Goal: Find specific page/section: Find specific page/section

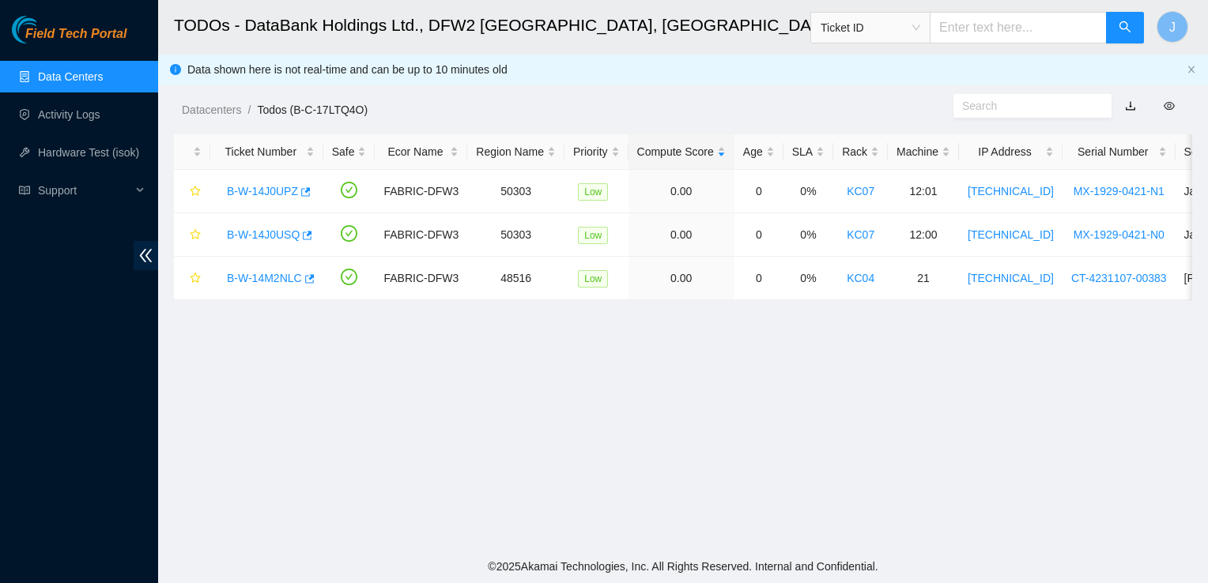
click at [70, 78] on link "Data Centers" at bounding box center [70, 76] width 65 height 13
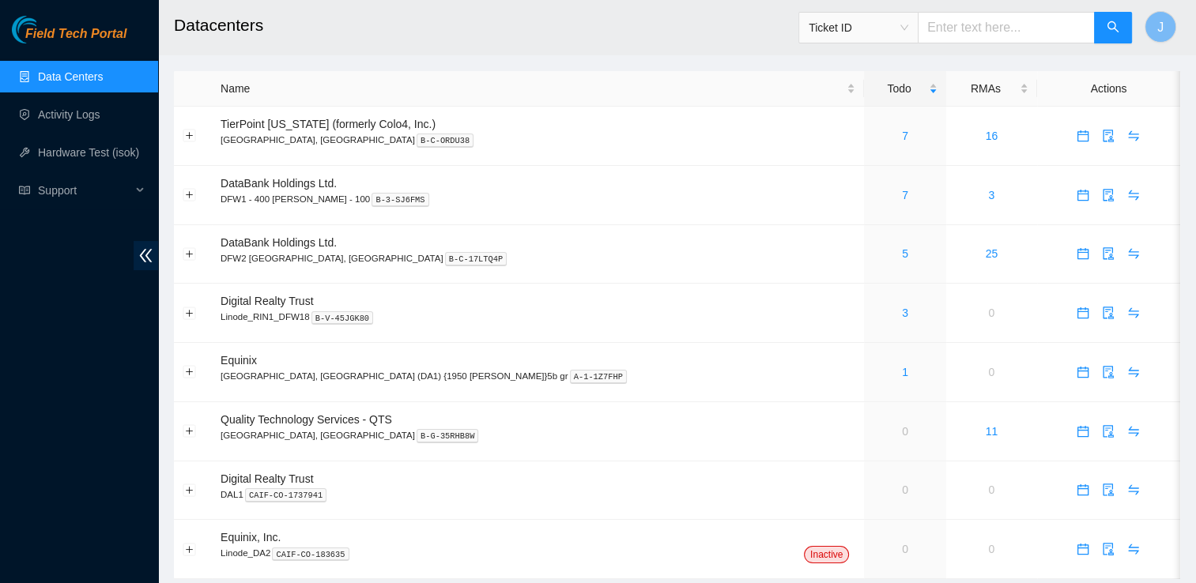
click at [1184, 114] on main "Datacenters Ticket ID J Name Todo RMAs Actions TierPoint [US_STATE] (formerly C…" at bounding box center [677, 297] width 1038 height 595
click at [902, 252] on link "5" at bounding box center [905, 253] width 6 height 13
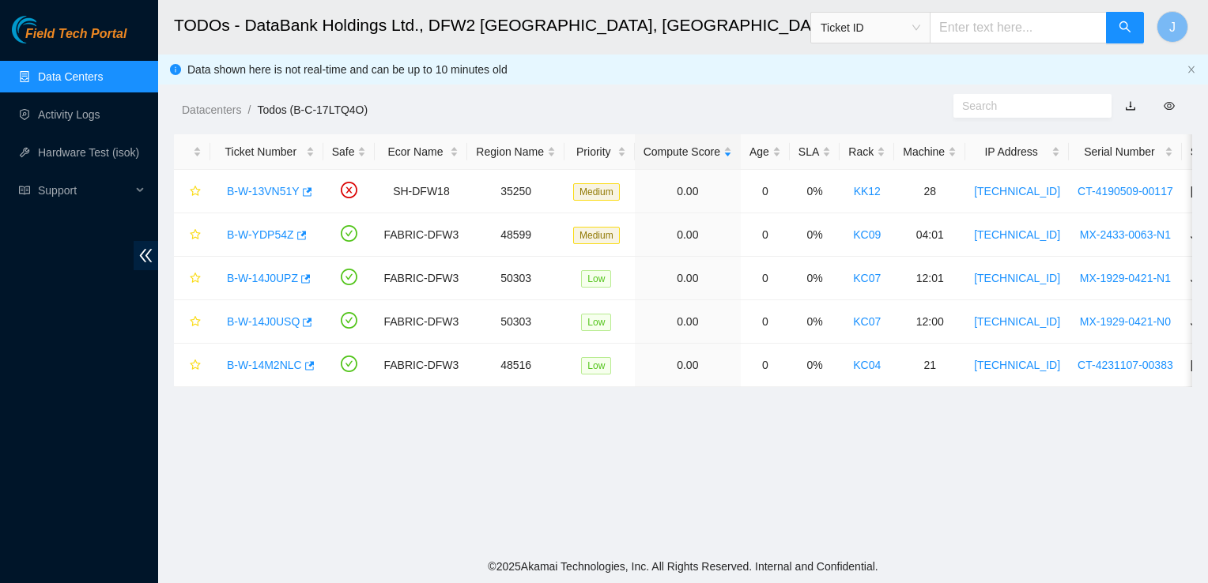
click at [1115, 463] on main "TODOs - DataBank Holdings Ltd., DFW2 [GEOGRAPHIC_DATA], [GEOGRAPHIC_DATA] Ticke…" at bounding box center [683, 275] width 1050 height 550
click at [1119, 477] on main "TODOs - DataBank Holdings Ltd., DFW2 [GEOGRAPHIC_DATA], [GEOGRAPHIC_DATA] Ticke…" at bounding box center [683, 275] width 1050 height 550
click at [83, 115] on link "Activity Logs" at bounding box center [69, 114] width 62 height 13
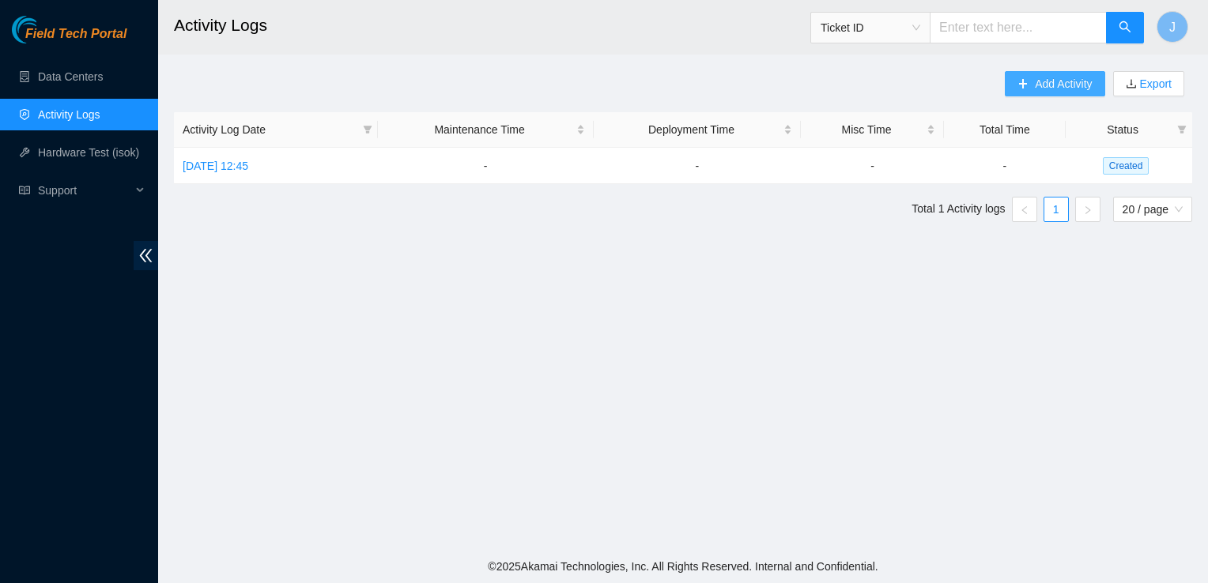
click at [1057, 87] on span "Add Activity" at bounding box center [1063, 83] width 57 height 17
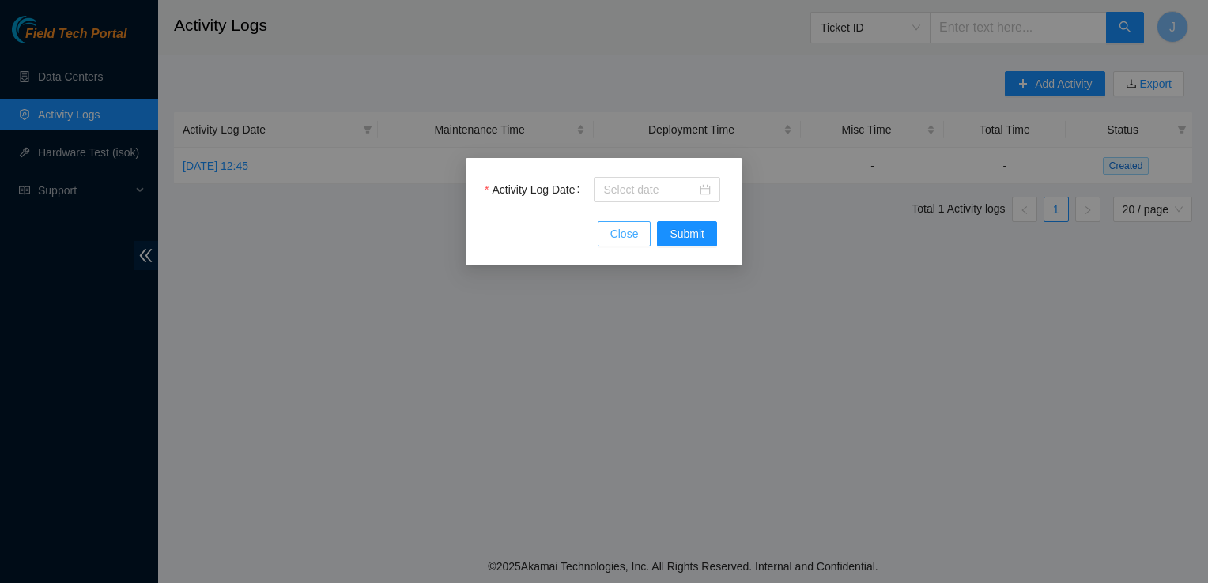
click at [616, 228] on span "Close" at bounding box center [624, 233] width 28 height 17
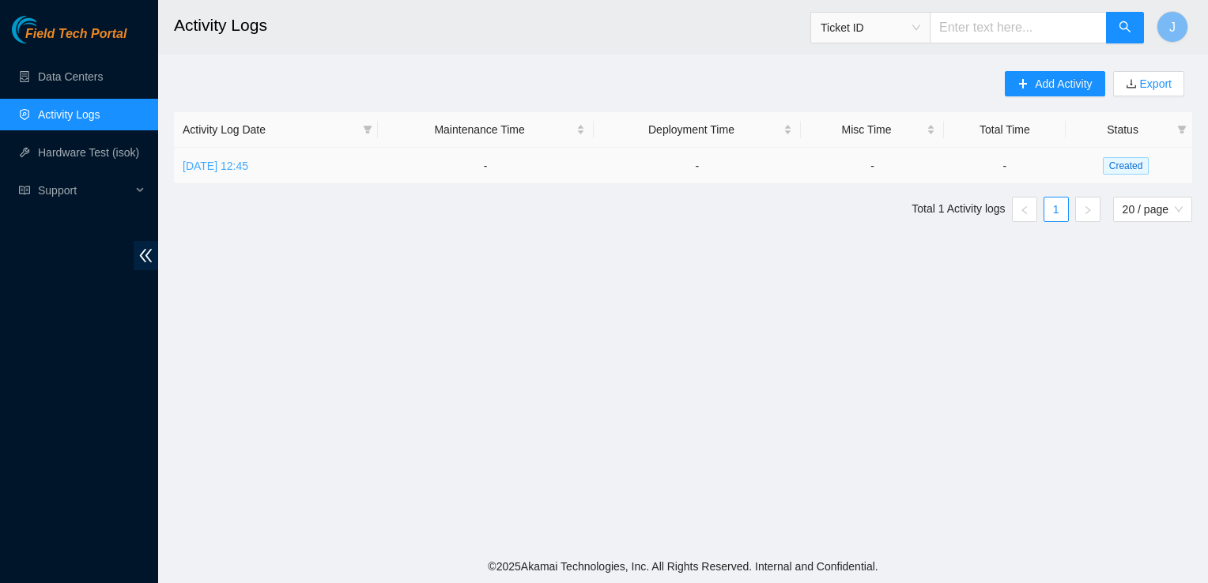
click at [248, 165] on link "[DATE] 12:45" at bounding box center [216, 166] width 66 height 13
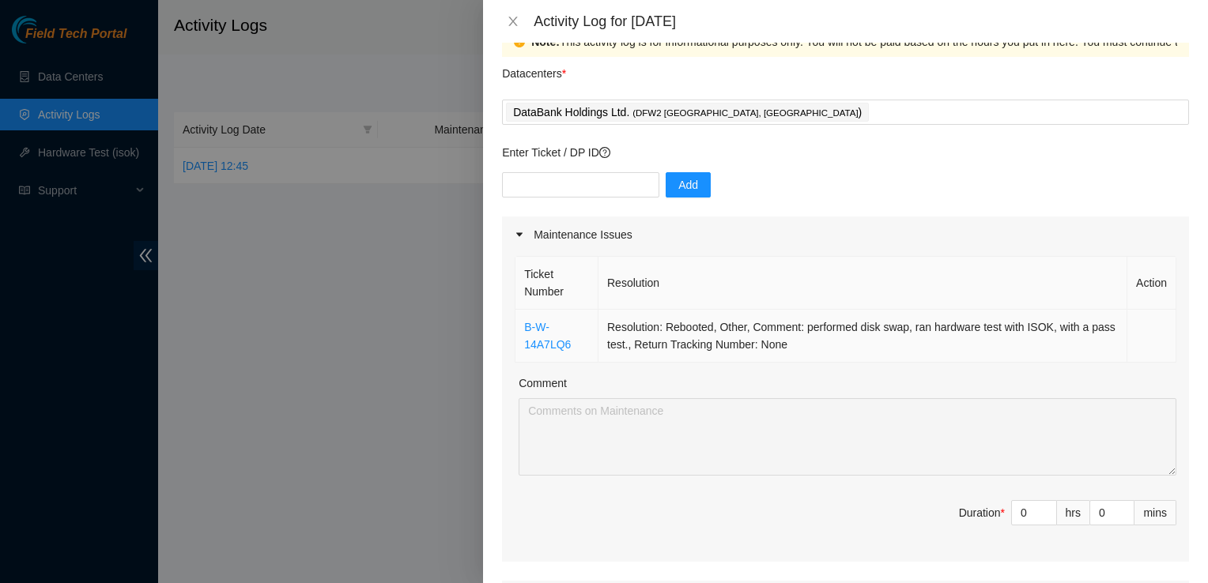
scroll to position [3, 0]
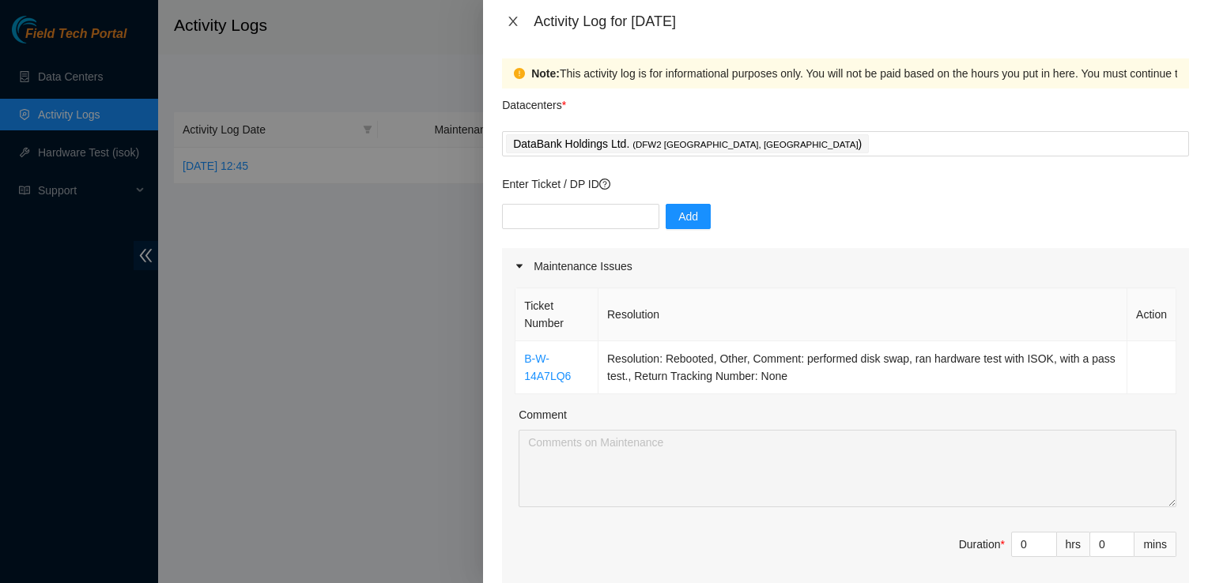
click at [511, 23] on icon "close" at bounding box center [513, 21] width 9 height 9
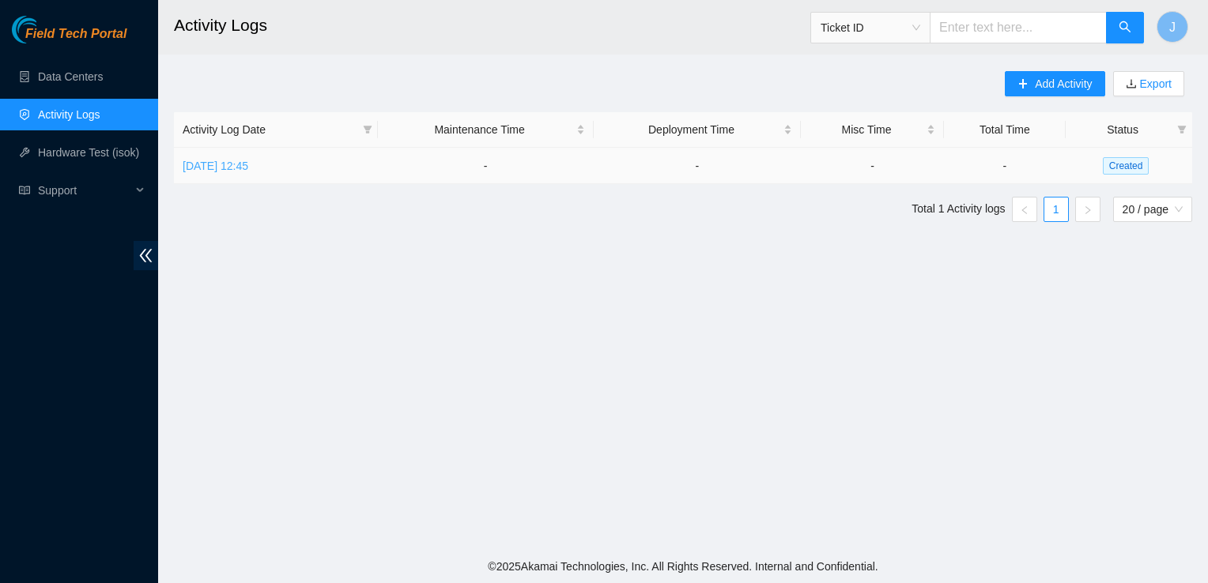
click at [222, 166] on link "[DATE] 12:45" at bounding box center [216, 166] width 66 height 13
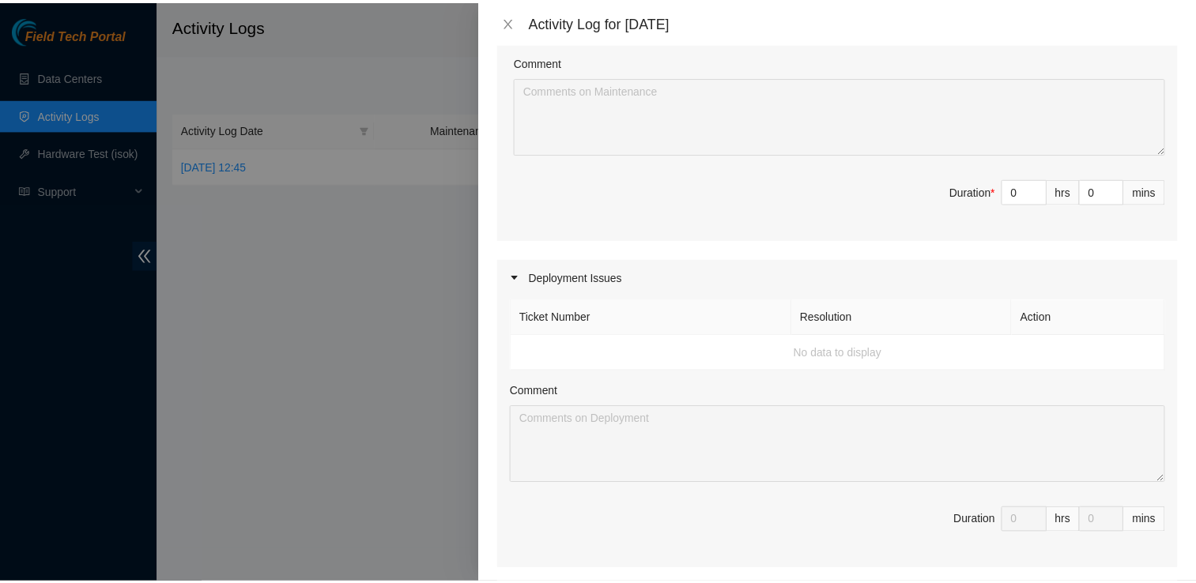
scroll to position [0, 0]
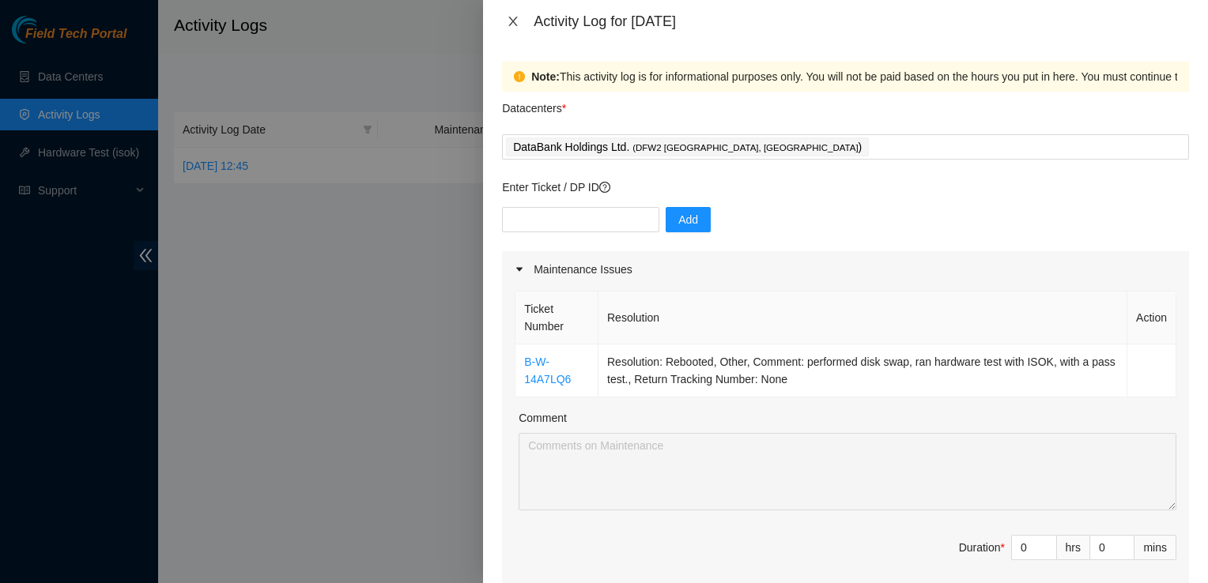
click at [517, 18] on icon "close" at bounding box center [513, 21] width 13 height 13
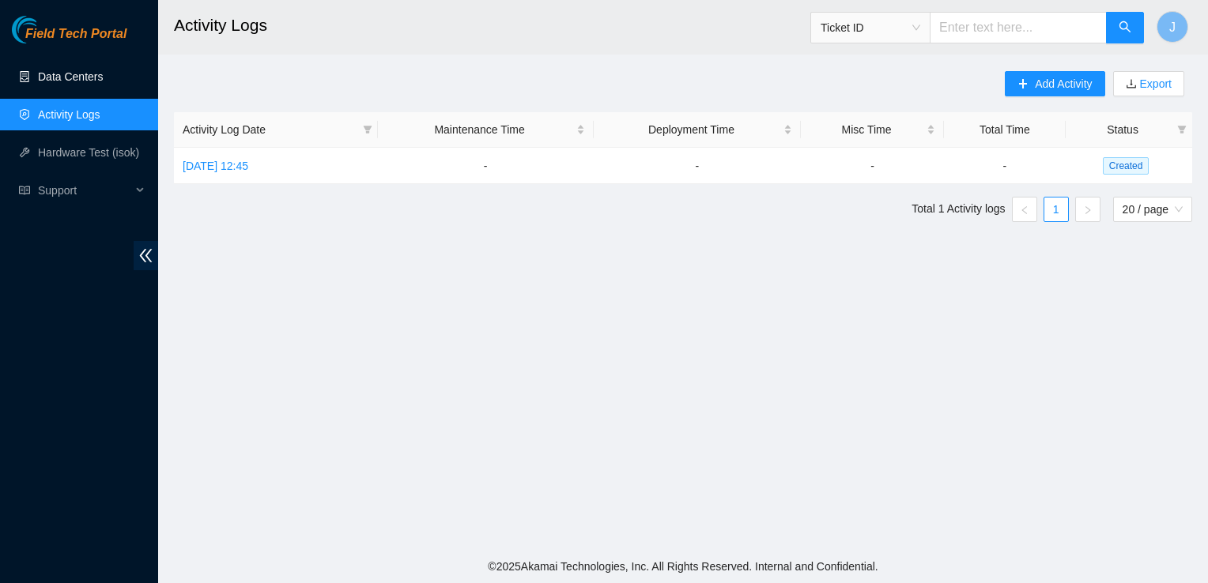
click at [87, 77] on link "Data Centers" at bounding box center [70, 76] width 65 height 13
